Goal: Information Seeking & Learning: Check status

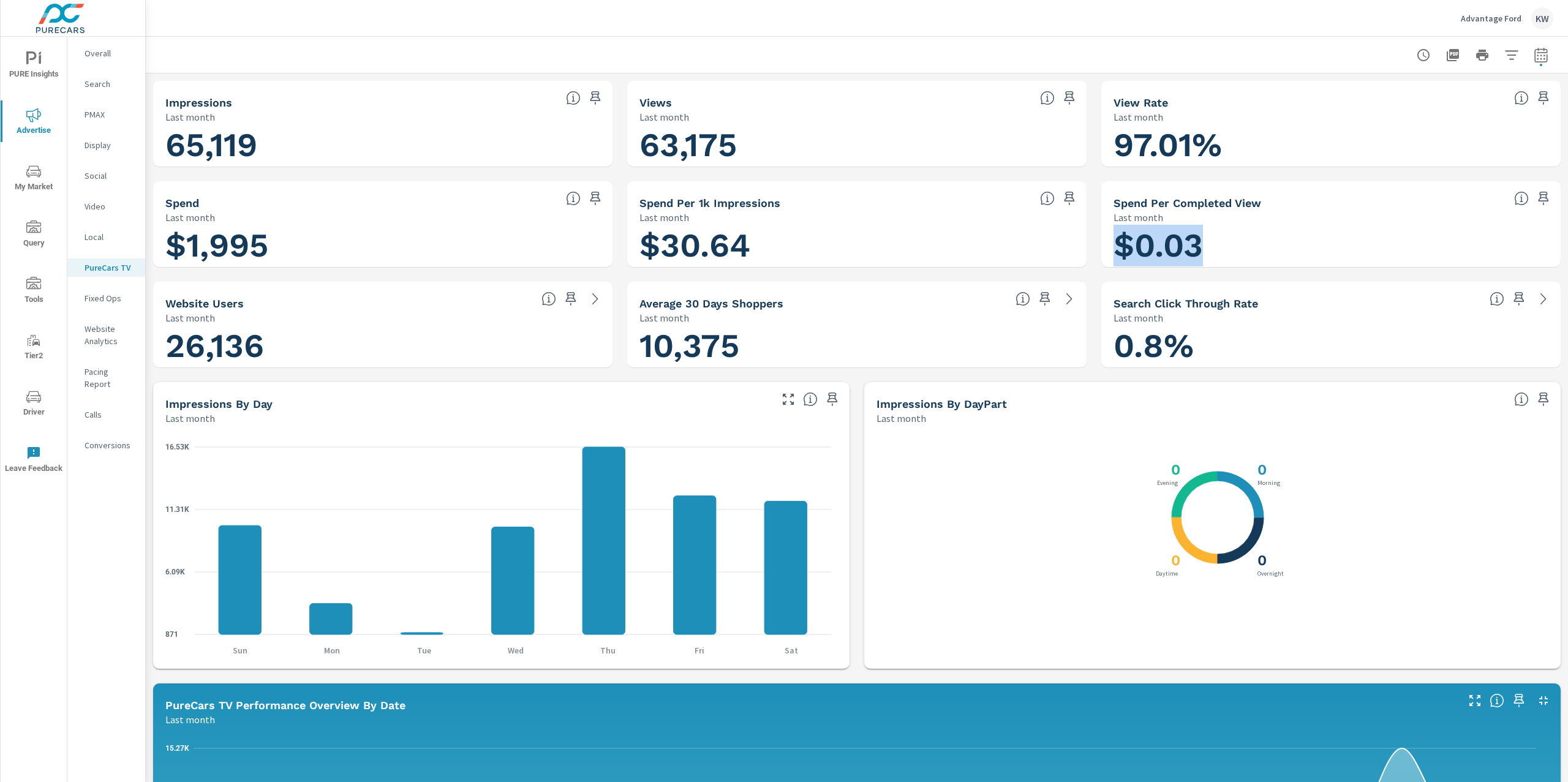
scroll to position [1400, 0]
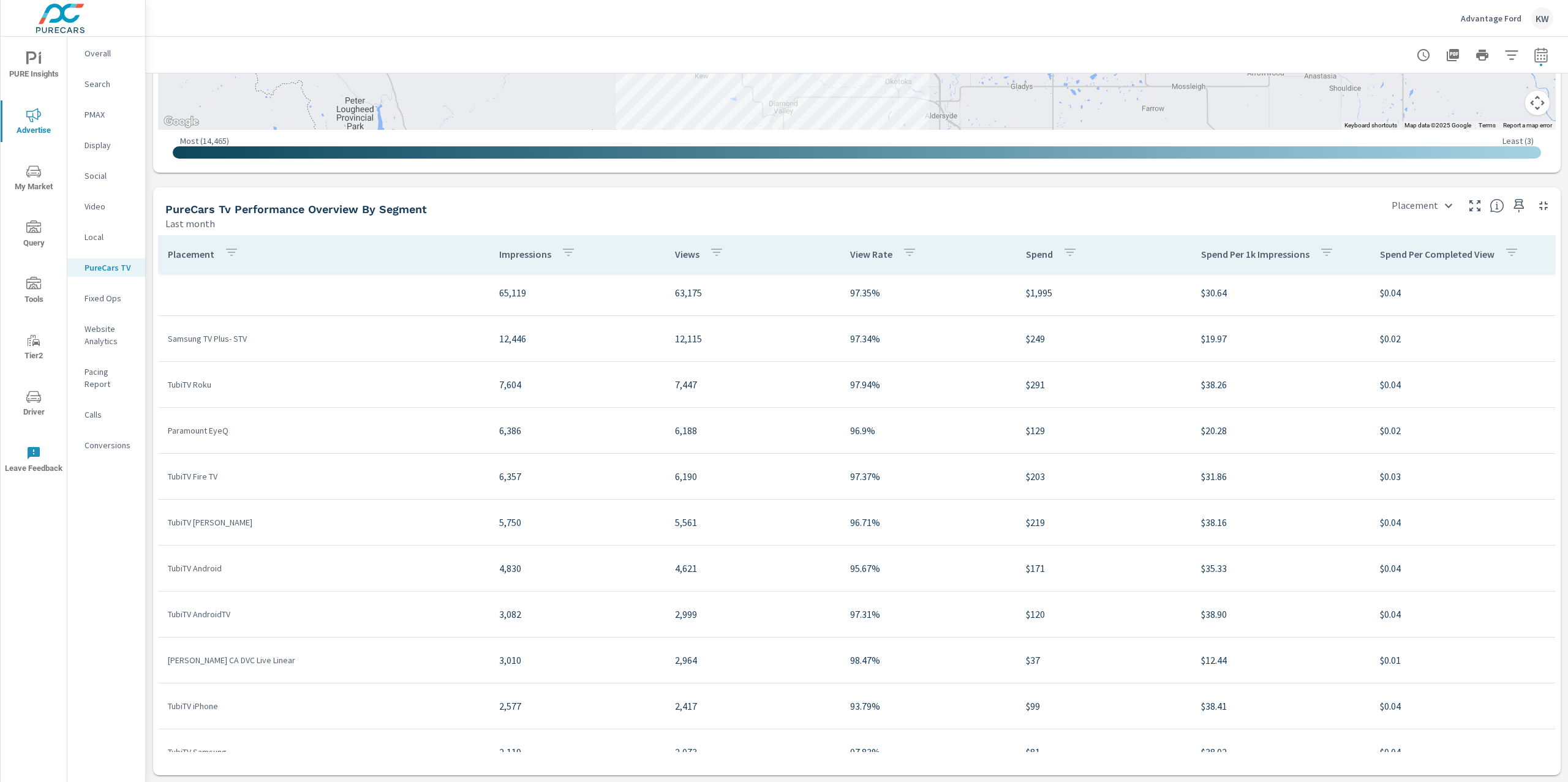
click at [48, 78] on span "PURE Insights" at bounding box center [33, 66] width 59 height 30
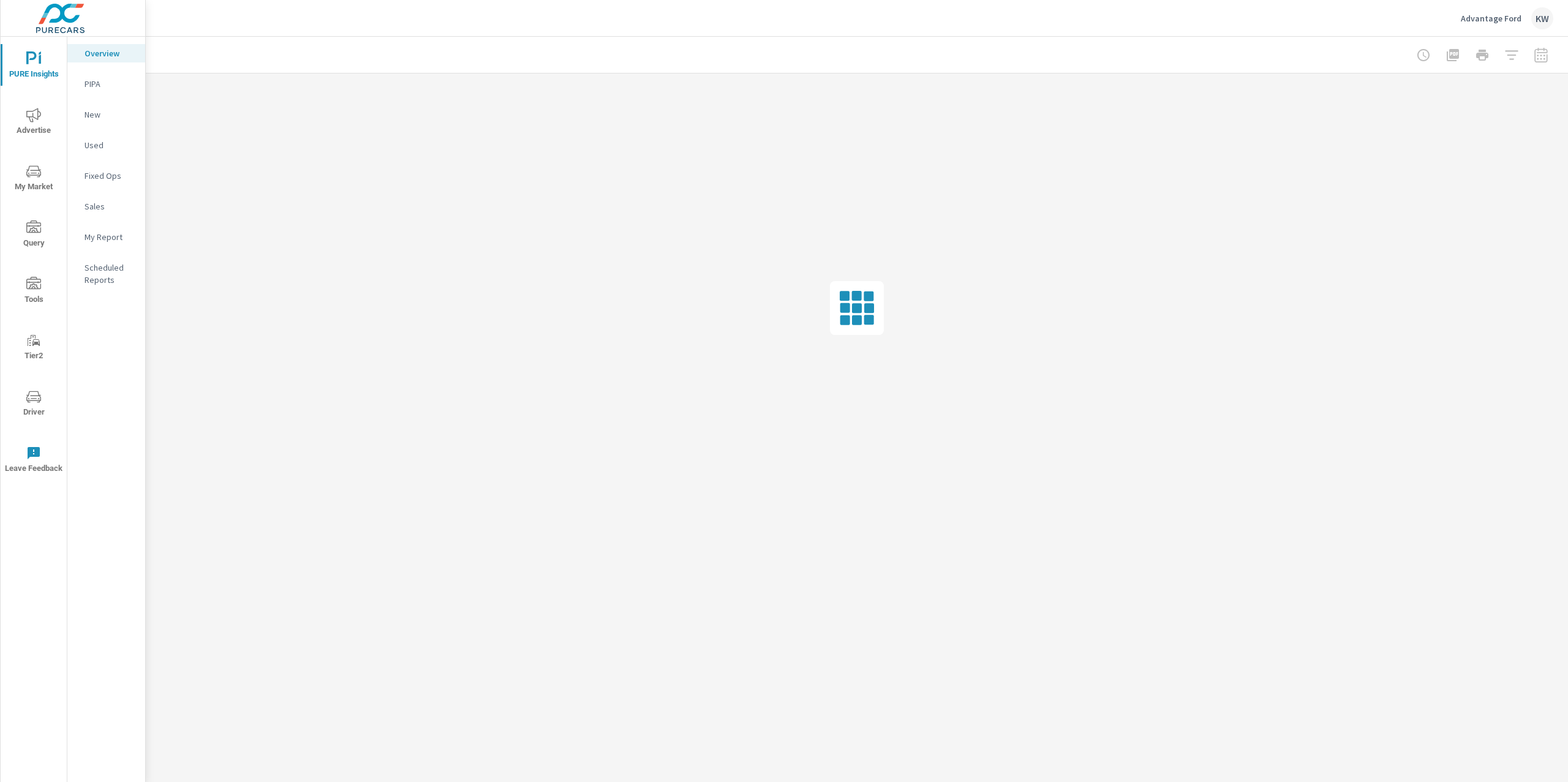
click at [113, 239] on p "My Report" at bounding box center [110, 237] width 51 height 12
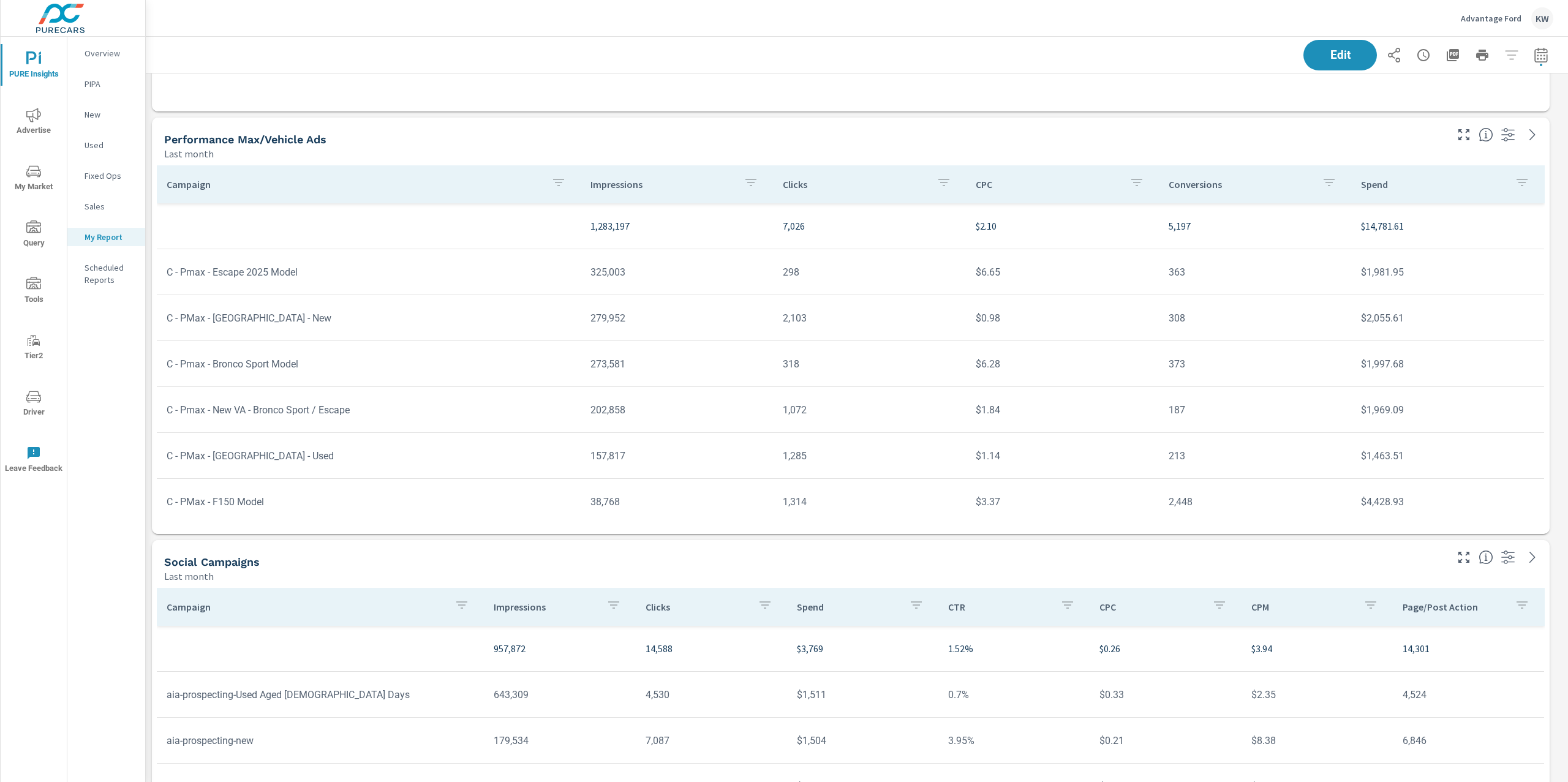
scroll to position [2650, 0]
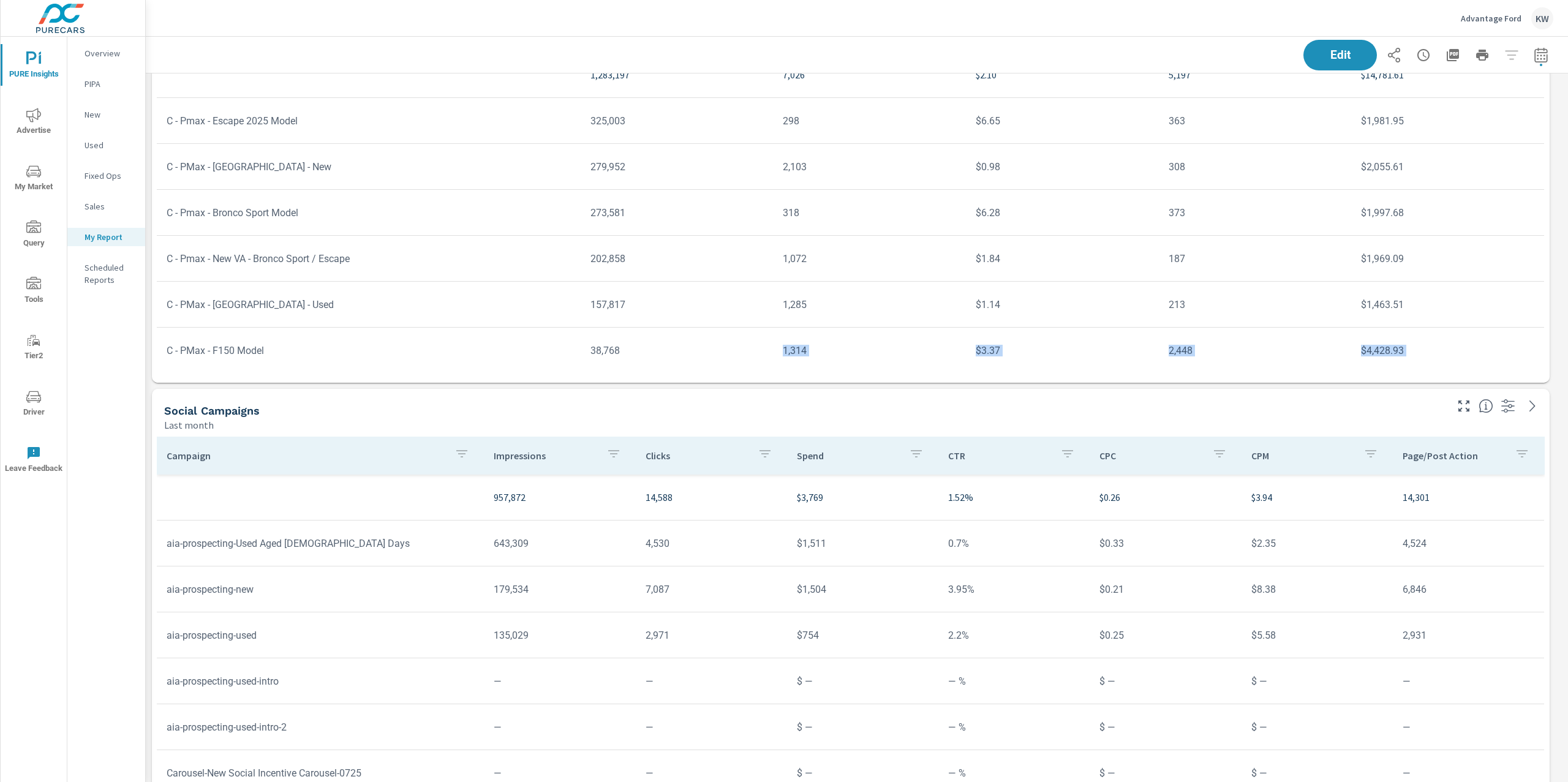
scroll to position [60, 0]
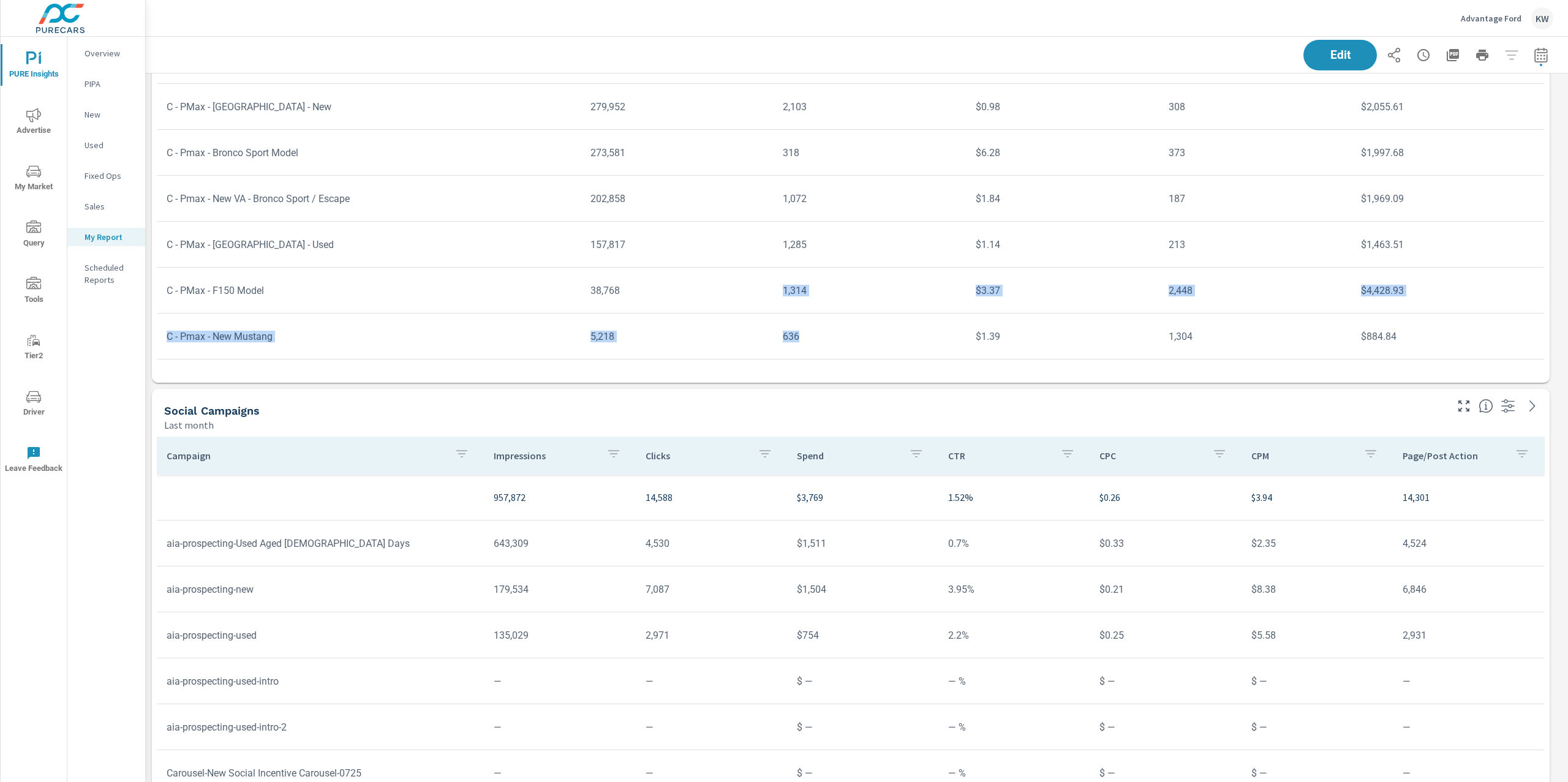
drag, startPoint x: 763, startPoint y: 353, endPoint x: 844, endPoint y: 351, distance: 81.0
click at [844, 351] on tbody "1,283,197 7,026 $2.10 5,197 $14,781.61 C - Pmax - Escape 2025 Model 325,003 298…" at bounding box center [851, 175] width 1388 height 368
click at [830, 321] on td "636" at bounding box center [869, 336] width 193 height 32
